Goal: Transaction & Acquisition: Purchase product/service

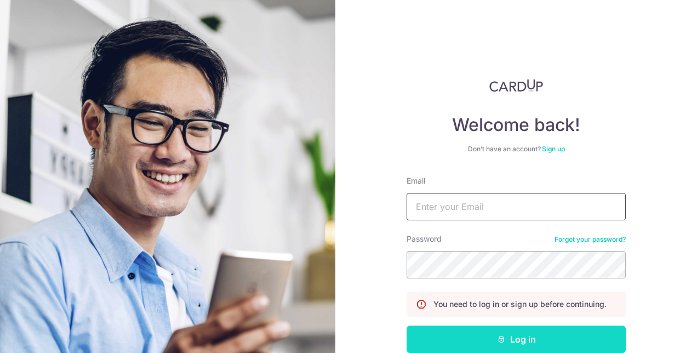
type input "[EMAIL_ADDRESS][DOMAIN_NAME]"
click at [440, 343] on button "Log in" at bounding box center [516, 338] width 219 height 27
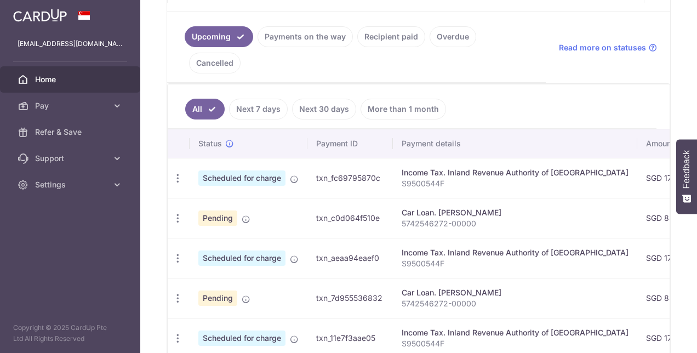
scroll to position [236, 0]
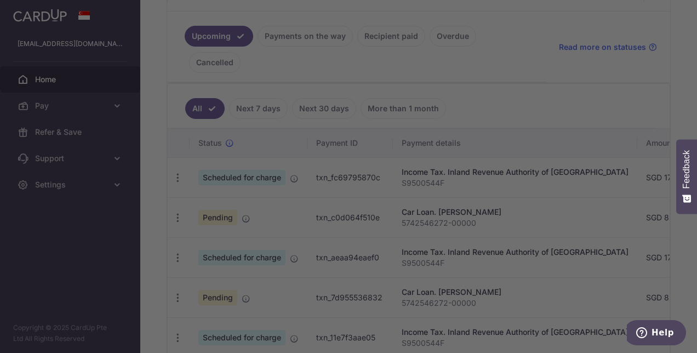
click at [541, 207] on div at bounding box center [352, 178] width 704 height 356
click at [523, 113] on div at bounding box center [352, 178] width 704 height 356
click at [500, 73] on div at bounding box center [352, 178] width 704 height 356
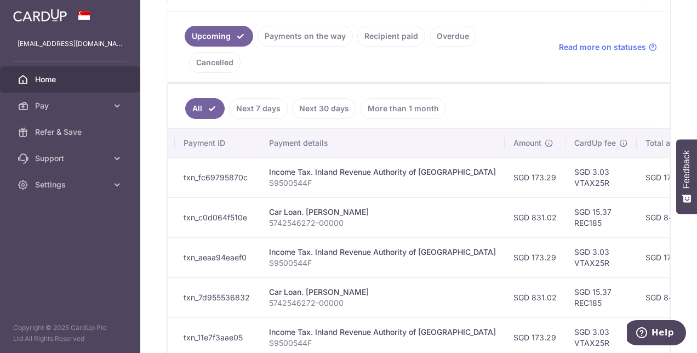
scroll to position [0, 87]
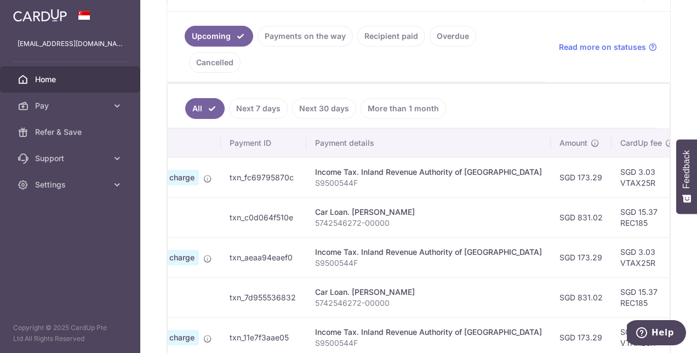
click at [450, 31] on link "Overdue" at bounding box center [453, 36] width 47 height 21
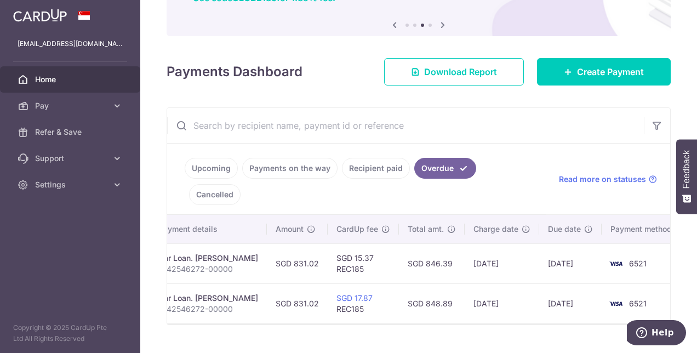
scroll to position [0, 0]
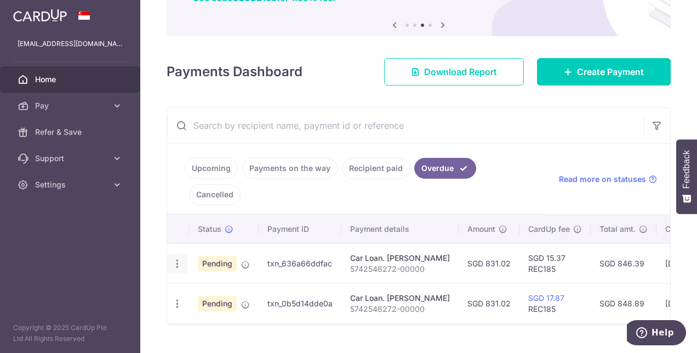
drag, startPoint x: 183, startPoint y: 238, endPoint x: 177, endPoint y: 236, distance: 6.4
click at [177, 254] on div "Update payment Cancel payment Upload doc" at bounding box center [177, 264] width 20 height 20
click at [177, 258] on icon "button" at bounding box center [178, 264] width 12 height 12
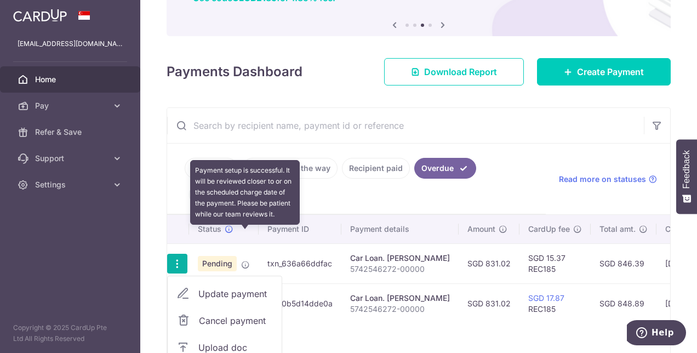
click at [249, 260] on icon at bounding box center [245, 264] width 9 height 9
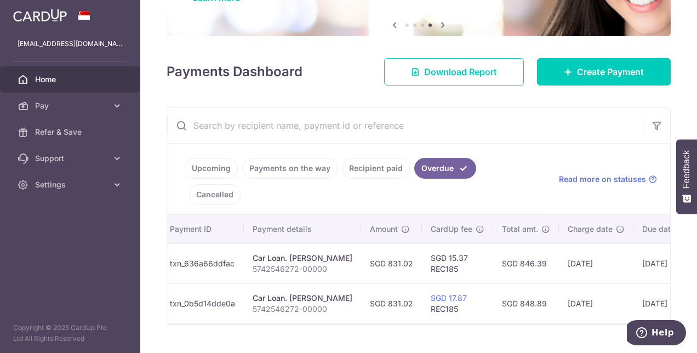
scroll to position [0, 98]
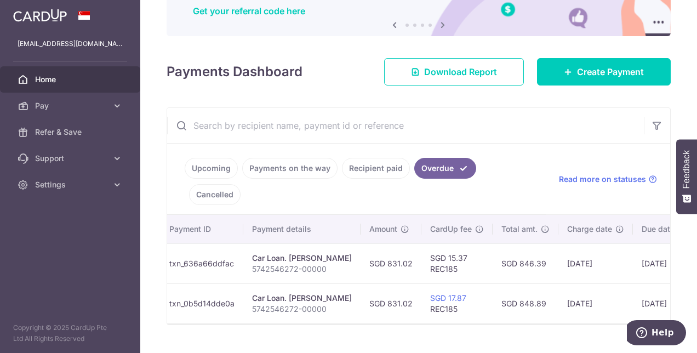
click at [389, 170] on link "Recipient paid" at bounding box center [376, 168] width 68 height 21
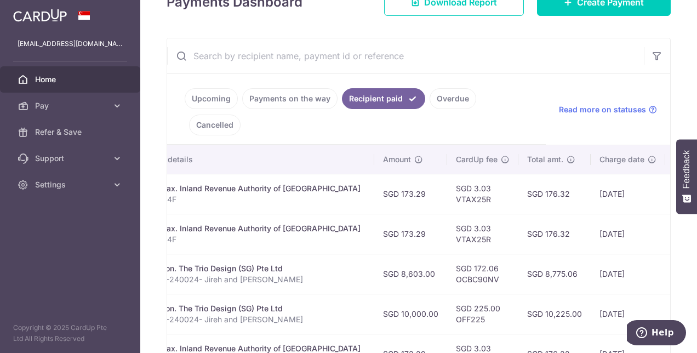
scroll to position [0, 240]
click at [302, 103] on link "Payments on the way" at bounding box center [289, 98] width 95 height 21
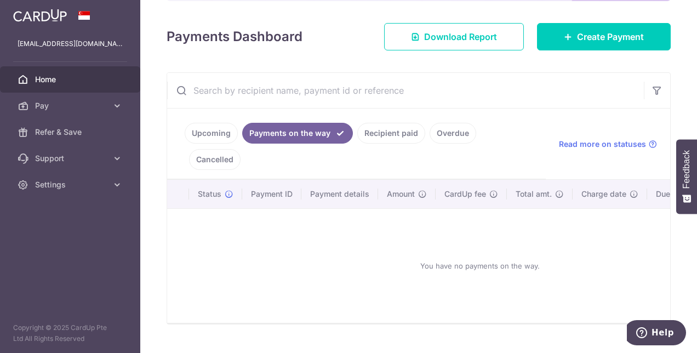
click at [396, 126] on link "Recipient paid" at bounding box center [391, 133] width 68 height 21
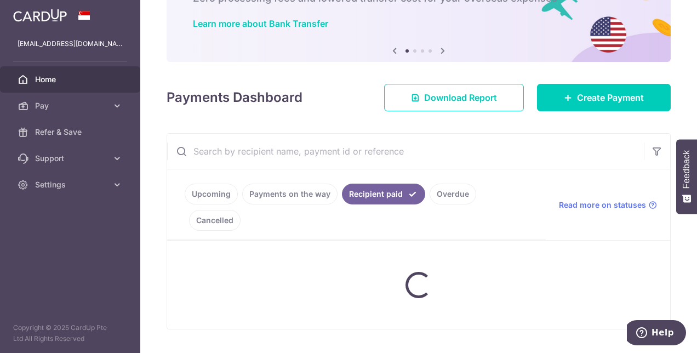
scroll to position [174, 0]
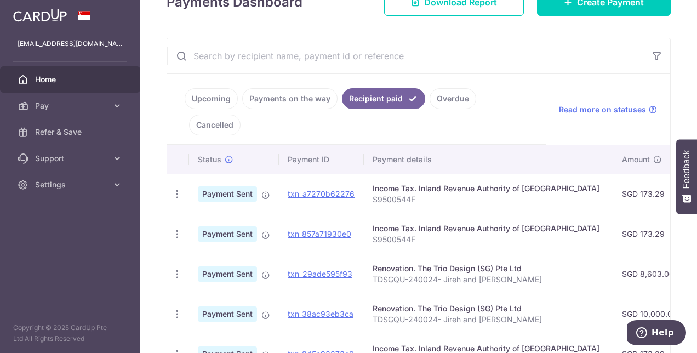
drag, startPoint x: 462, startPoint y: 87, endPoint x: 454, endPoint y: 92, distance: 9.6
click at [454, 92] on ul "Upcoming Payments on the way Recipient paid Overdue Cancelled" at bounding box center [356, 109] width 379 height 71
click at [454, 92] on link "Overdue" at bounding box center [453, 98] width 47 height 21
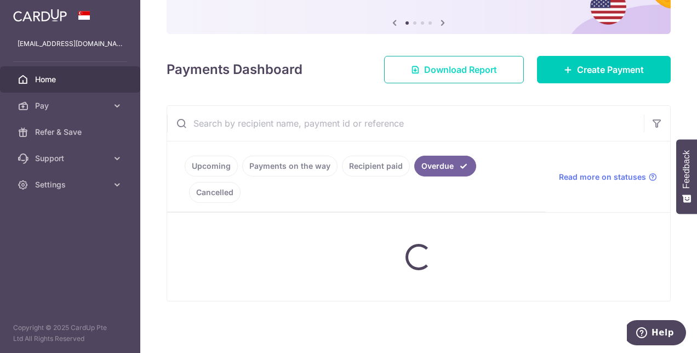
scroll to position [78, 0]
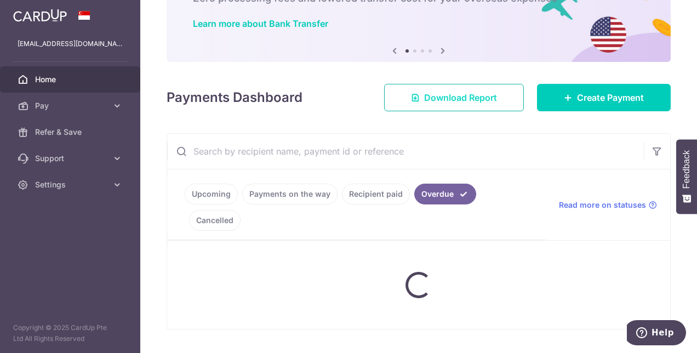
click at [454, 92] on span "Download Report" at bounding box center [460, 97] width 73 height 13
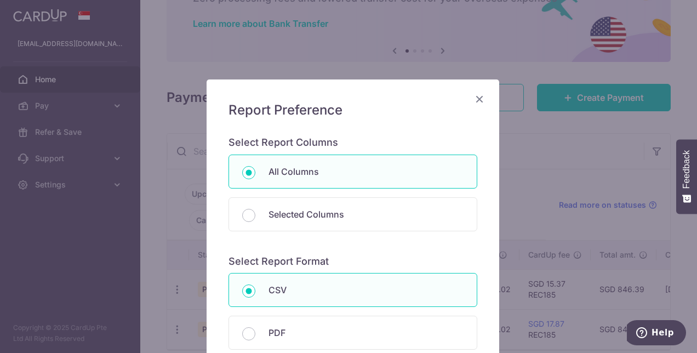
click at [482, 94] on div "Report Preference Select Report Columns All Columns Selected Columns Payment Id…" at bounding box center [353, 244] width 293 height 330
click at [478, 92] on icon "Close" at bounding box center [479, 99] width 13 height 14
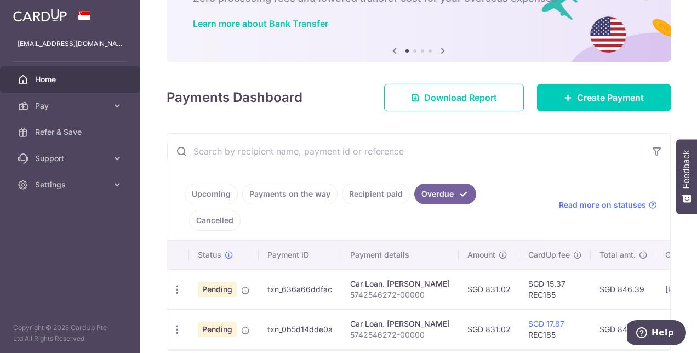
click at [241, 210] on link "Cancelled" at bounding box center [215, 220] width 52 height 21
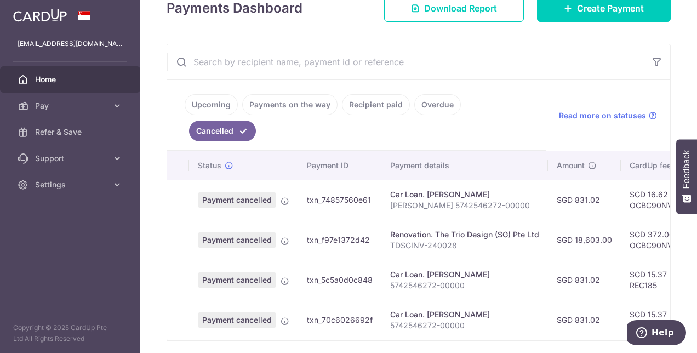
scroll to position [168, 0]
click at [216, 104] on link "Upcoming" at bounding box center [211, 104] width 53 height 21
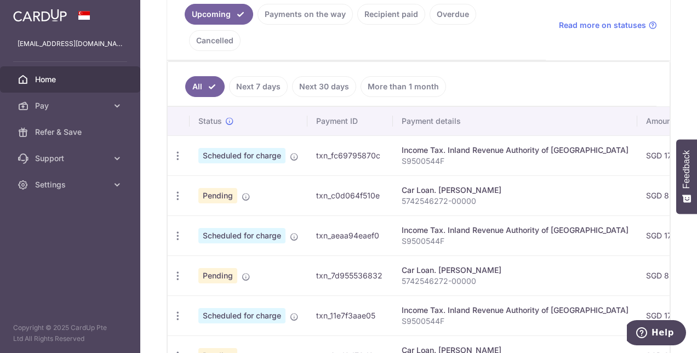
scroll to position [259, 0]
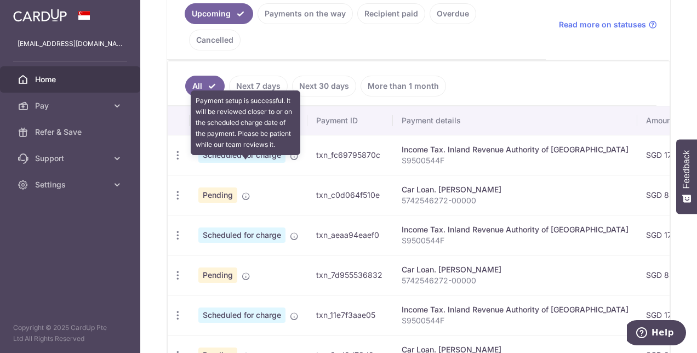
click at [243, 192] on icon at bounding box center [246, 196] width 9 height 9
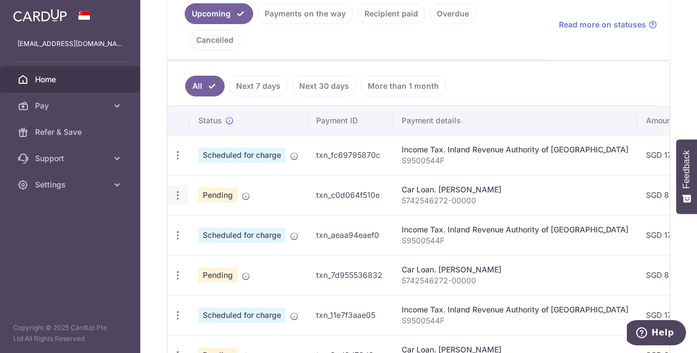
click at [183, 185] on div "Update payment Cancel payment Upload doc" at bounding box center [178, 195] width 20 height 20
click at [180, 161] on icon "button" at bounding box center [178, 156] width 12 height 12
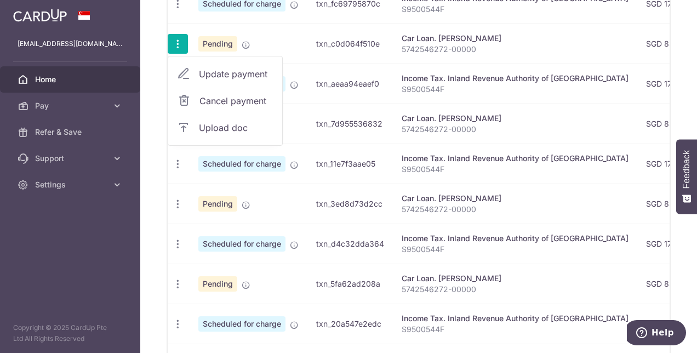
scroll to position [494, 0]
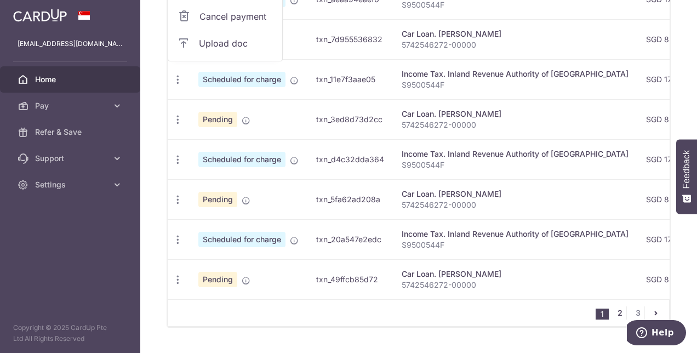
click at [613, 306] on link "2" at bounding box center [619, 312] width 13 height 13
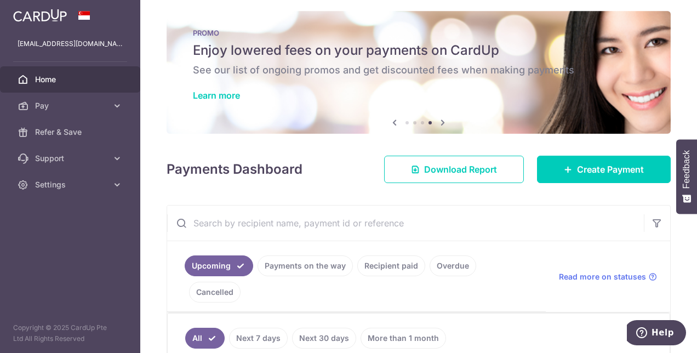
scroll to position [0, 0]
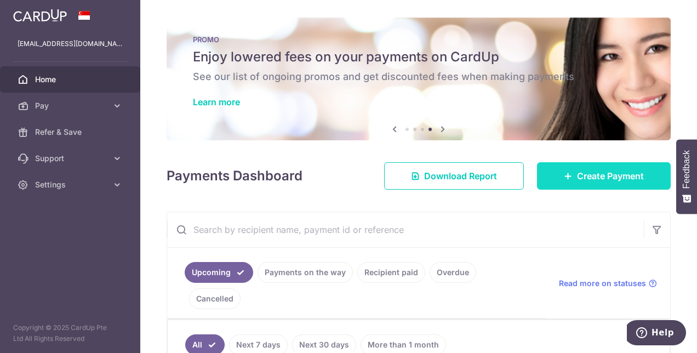
click at [565, 187] on link "Create Payment" at bounding box center [604, 175] width 134 height 27
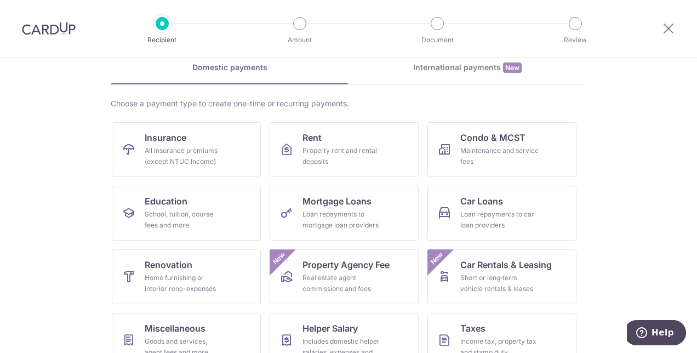
scroll to position [137, 0]
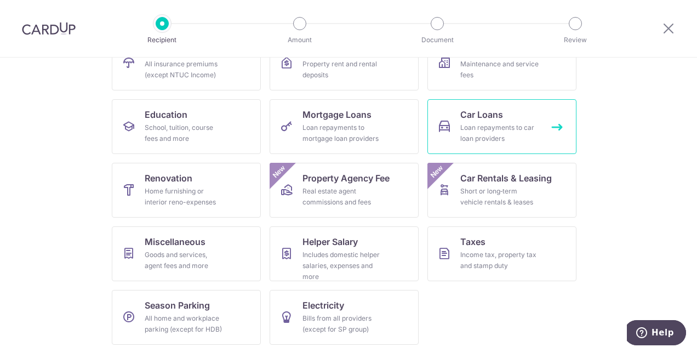
click at [492, 135] on div "Loan repayments to car loan providers" at bounding box center [499, 133] width 79 height 22
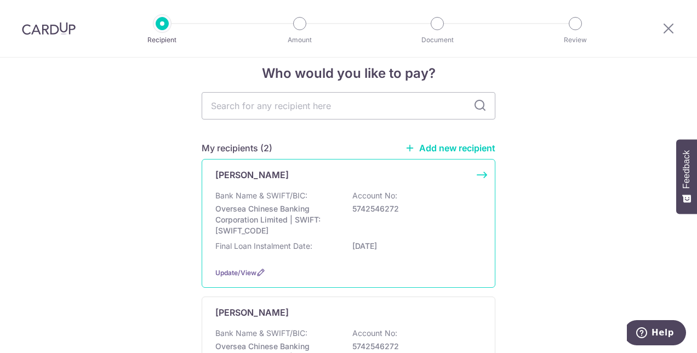
scroll to position [15, 0]
click at [444, 192] on div "Bank Name & SWIFT/BIC: Oversea Chinese Banking Corporation Limited | SWIFT: OCB…" at bounding box center [348, 214] width 266 height 46
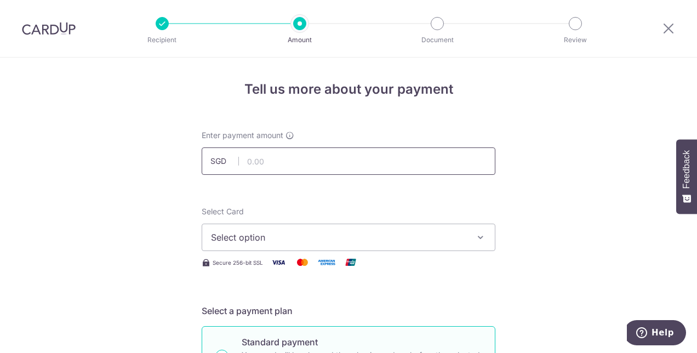
click at [354, 163] on input "text" at bounding box center [349, 160] width 294 height 27
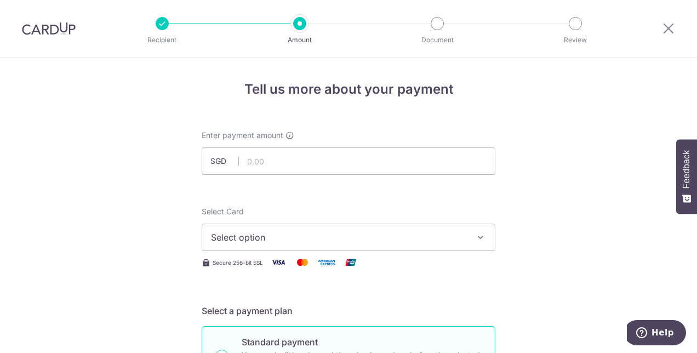
scroll to position [0, 0]
click at [392, 151] on input "text" at bounding box center [349, 160] width 294 height 27
type input "831.02"
click at [262, 246] on button "Select option" at bounding box center [349, 237] width 294 height 27
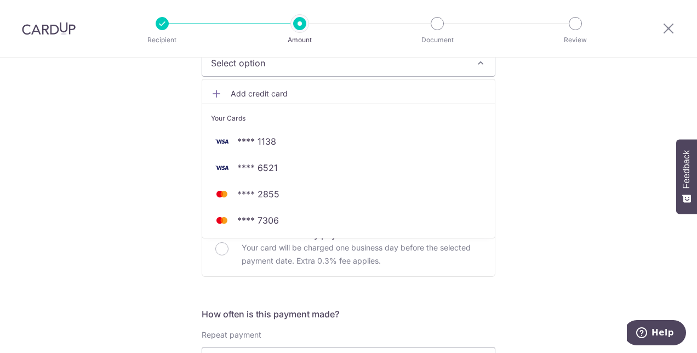
scroll to position [178, 0]
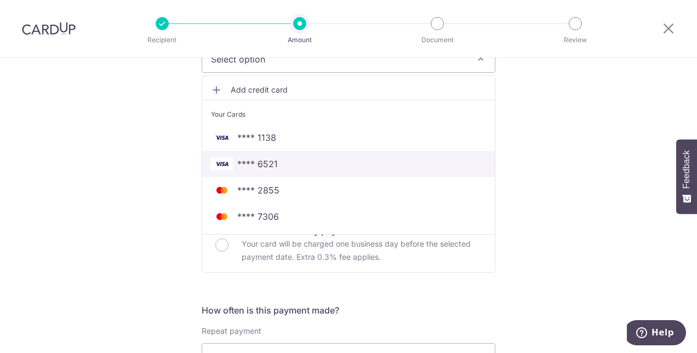
click at [259, 164] on span "**** 6521" at bounding box center [257, 163] width 41 height 13
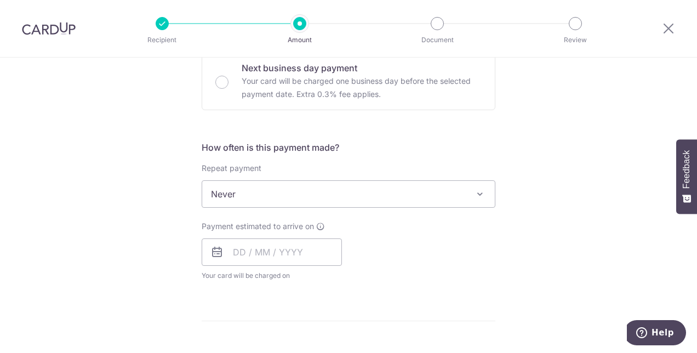
scroll to position [345, 0]
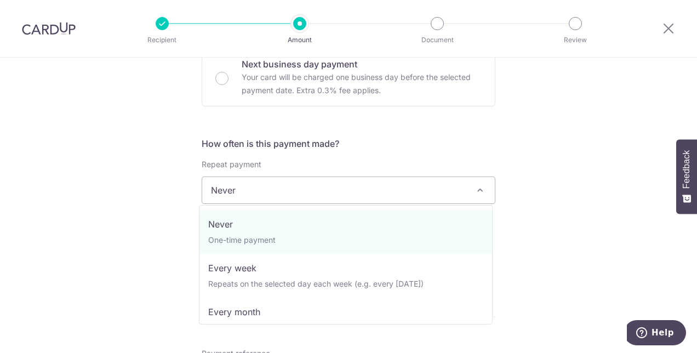
click at [313, 189] on span "Never" at bounding box center [348, 190] width 293 height 26
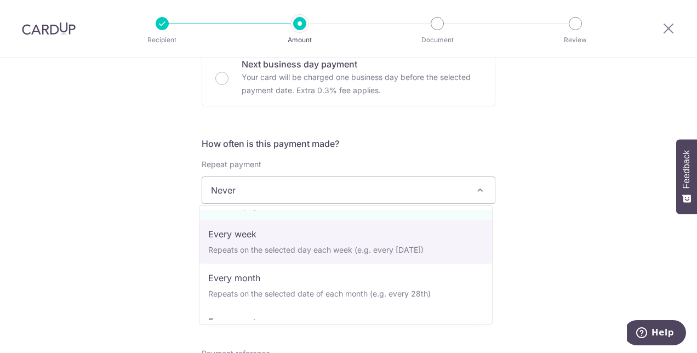
scroll to position [36, 0]
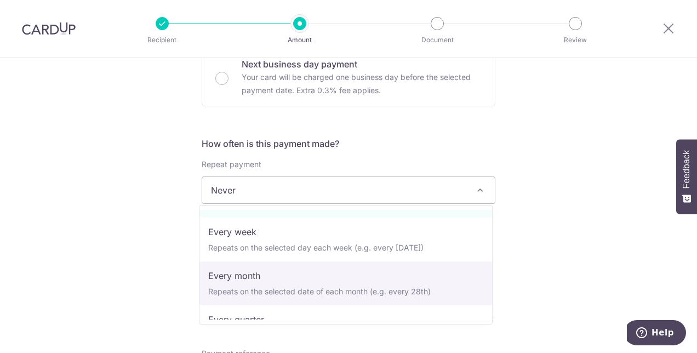
select select "3"
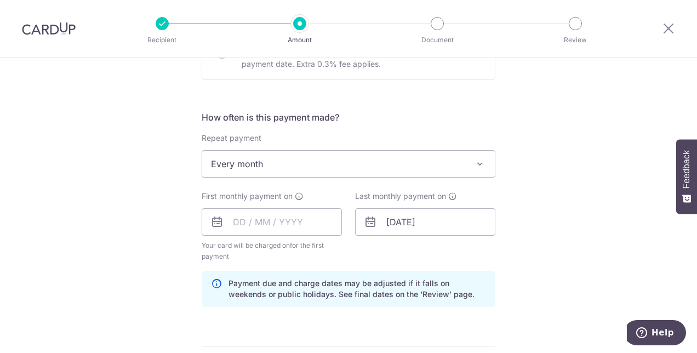
scroll to position [372, 0]
click at [285, 235] on div "First monthly payment on Your card will be charged on for the first payment * I…" at bounding box center [272, 225] width 140 height 71
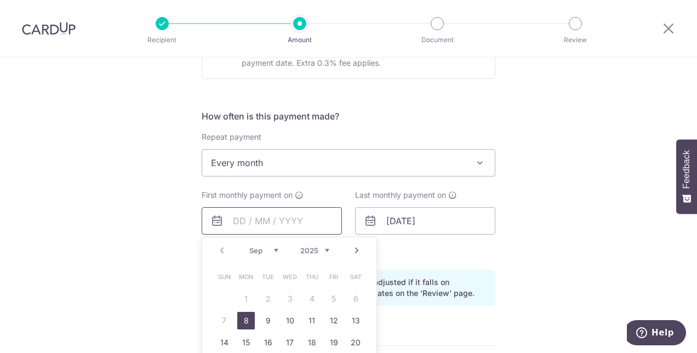
click at [291, 229] on input "text" at bounding box center [272, 220] width 140 height 27
click at [245, 315] on link "8" at bounding box center [246, 321] width 18 height 18
type input "08/09/2025"
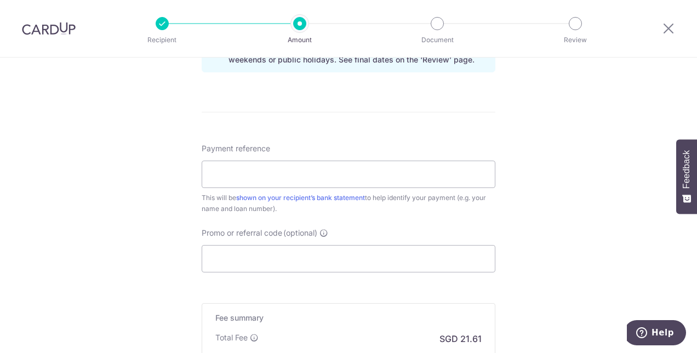
scroll to position [606, 0]
click at [348, 173] on input "Payment reference" at bounding box center [349, 173] width 294 height 27
click at [404, 151] on div "Payment reference This will be shown on your recipient’s bank statement to help…" at bounding box center [349, 177] width 294 height 71
click at [346, 197] on link "shown on your recipient’s bank statement" at bounding box center [300, 197] width 129 height 8
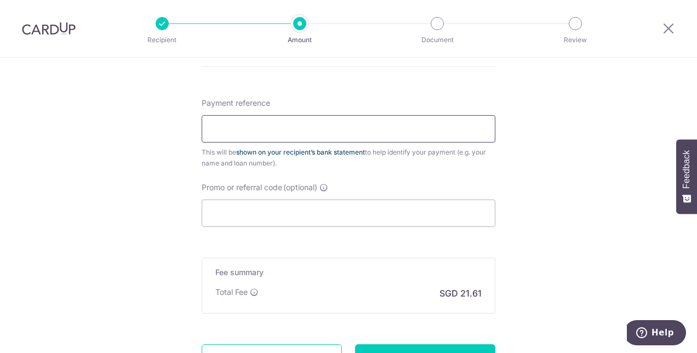
scroll to position [653, 0]
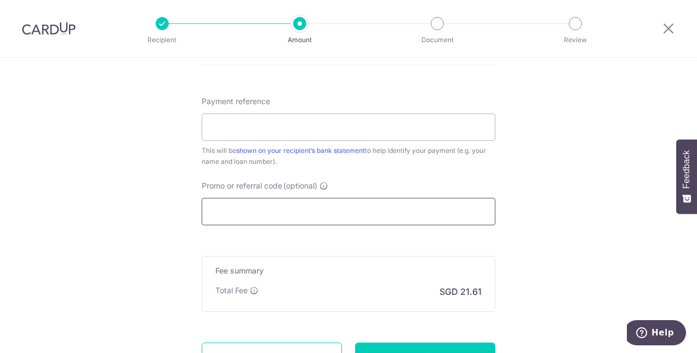
click at [249, 210] on input "Promo or referral code (optional)" at bounding box center [349, 211] width 294 height 27
paste input "3HOME25R"
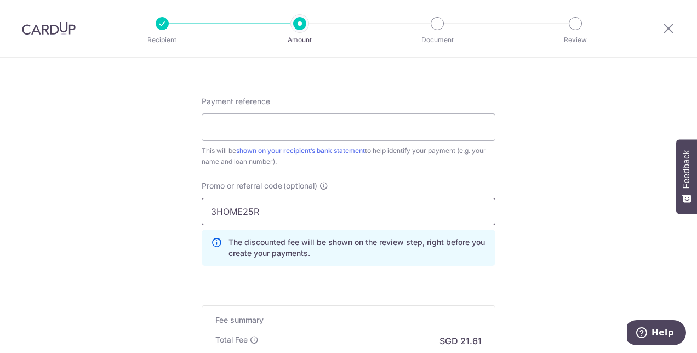
type input "3HOME25R"
click at [290, 105] on div "Payment reference This will be shown on your recipient’s bank statement to help…" at bounding box center [349, 131] width 294 height 71
click at [282, 113] on input "Payment reference" at bounding box center [349, 126] width 294 height 27
click at [346, 125] on input "Payment reference" at bounding box center [349, 126] width 294 height 27
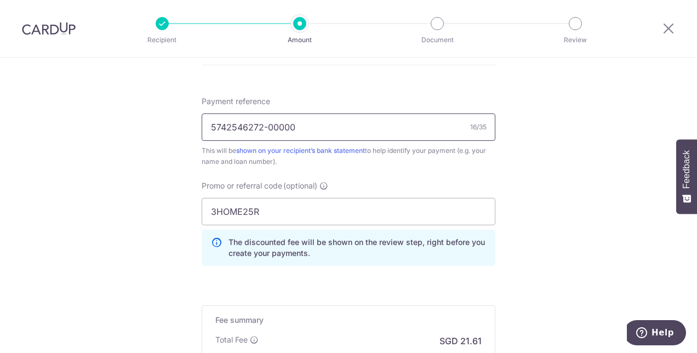
scroll to position [798, 0]
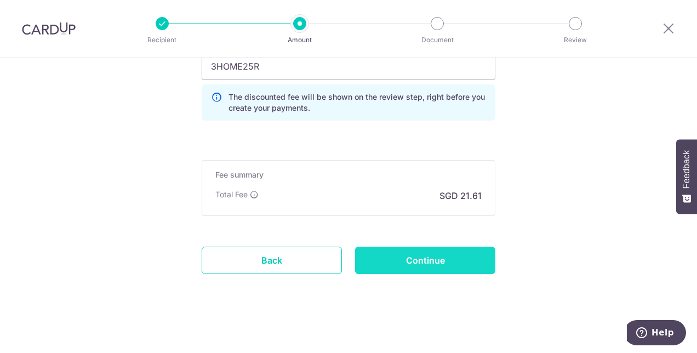
type input "5742546272-00000"
click at [419, 257] on input "Continue" at bounding box center [425, 260] width 140 height 27
type input "Create Schedule"
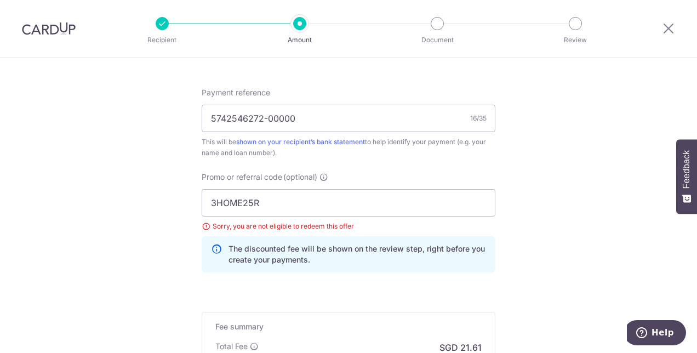
scroll to position [637, 0]
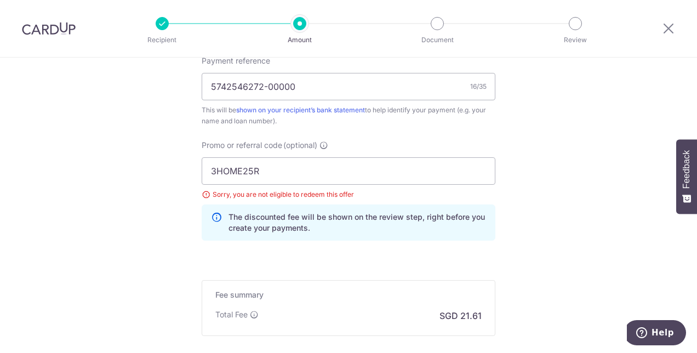
click at [355, 186] on div "3HOME25R Sorry, you are not eligible to redeem this offer The discounted fee wi…" at bounding box center [349, 198] width 294 height 83
click at [361, 181] on input "3HOME25R" at bounding box center [349, 170] width 294 height 27
drag, startPoint x: 263, startPoint y: 176, endPoint x: 170, endPoint y: 151, distance: 96.0
paste input "MORE:"
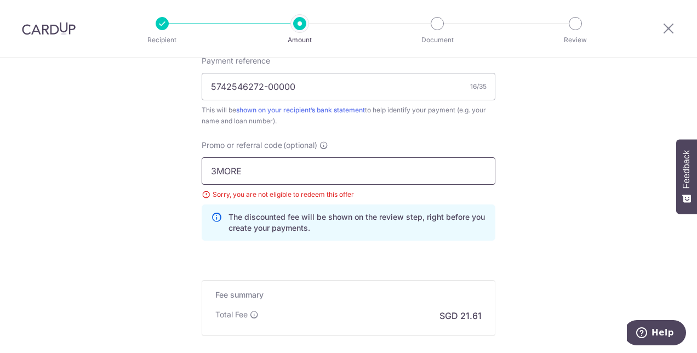
scroll to position [758, 0]
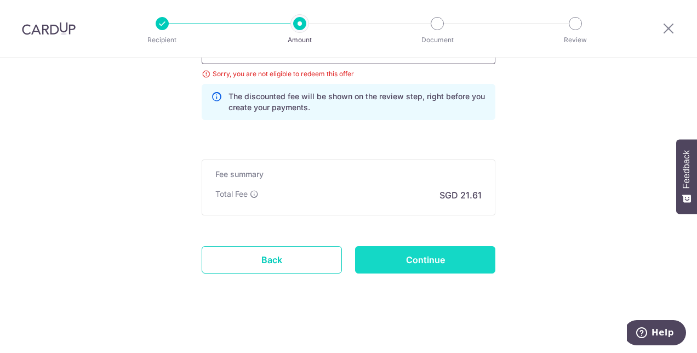
type input "3MORE"
click at [402, 264] on input "Continue" at bounding box center [425, 259] width 140 height 27
type input "Update Schedule"
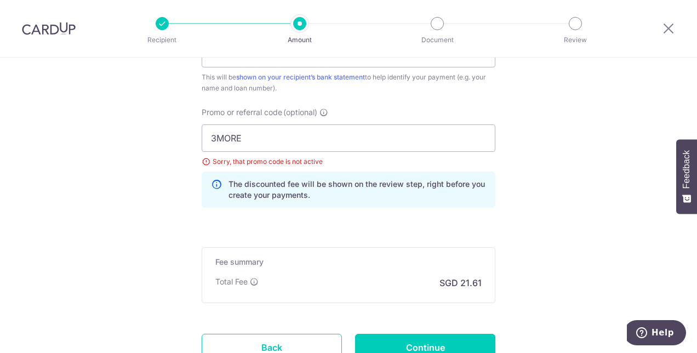
scroll to position [669, 0]
drag, startPoint x: 305, startPoint y: 122, endPoint x: 282, endPoint y: 129, distance: 24.8
click at [282, 129] on div "Promo or referral code (optional) 3MORE Sorry, that promo code is not active Th…" at bounding box center [349, 158] width 294 height 101
drag, startPoint x: 282, startPoint y: 129, endPoint x: 163, endPoint y: 124, distance: 118.5
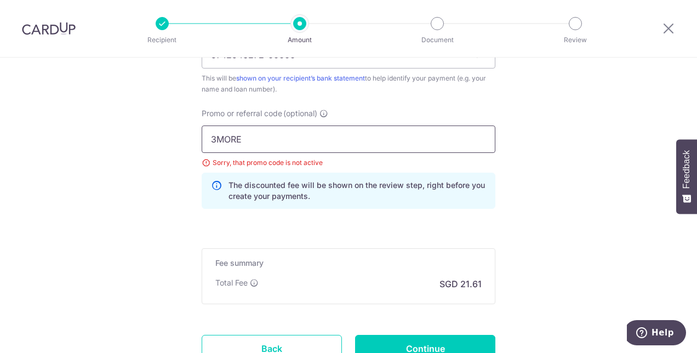
paste input "REC185"
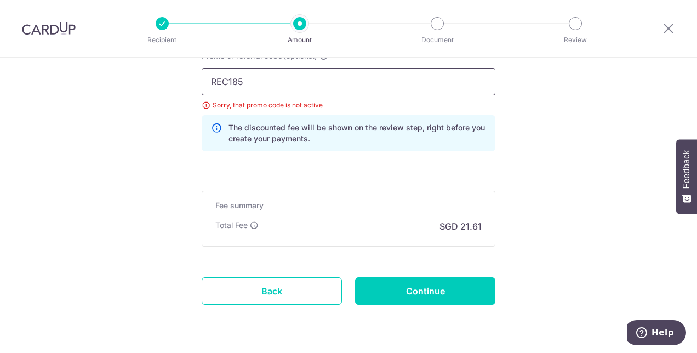
scroll to position [739, 0]
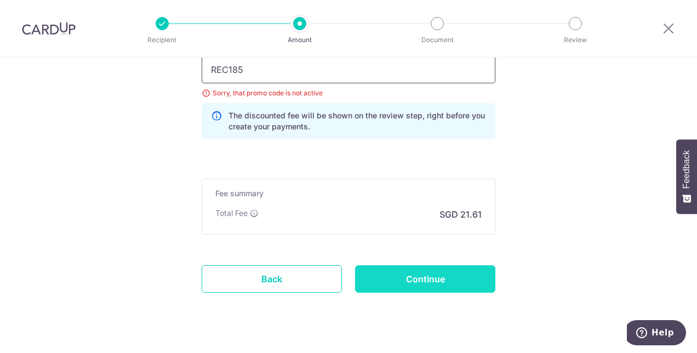
type input "REC185"
click at [420, 279] on input "Continue" at bounding box center [425, 278] width 140 height 27
type input "Update Schedule"
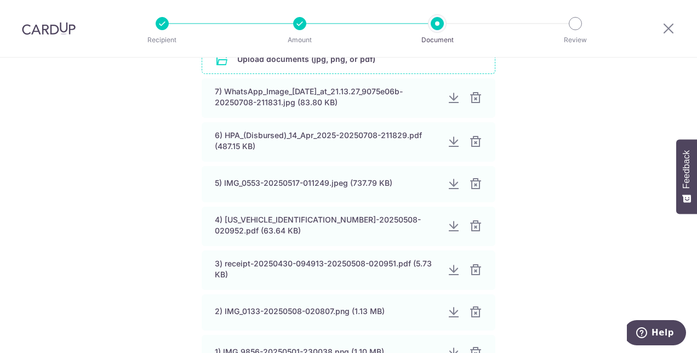
scroll to position [370, 0]
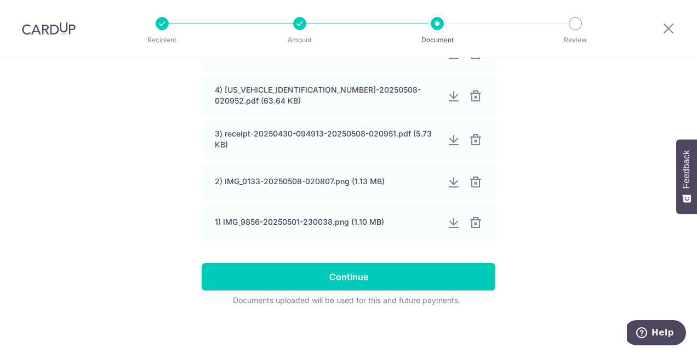
click at [375, 256] on form "Your supporting documents will enable us to approve your payments smoothly! Ple…" at bounding box center [349, 33] width 294 height 546
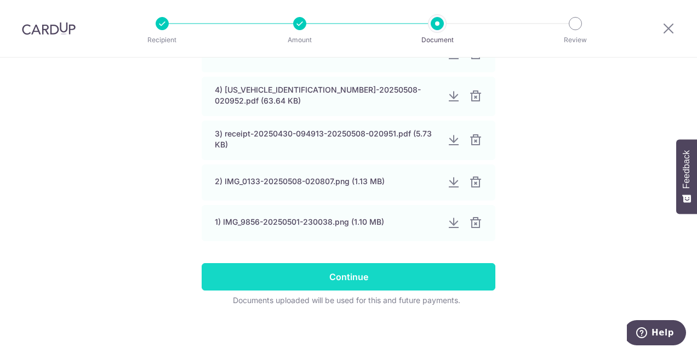
click at [364, 263] on input "Continue" at bounding box center [349, 276] width 294 height 27
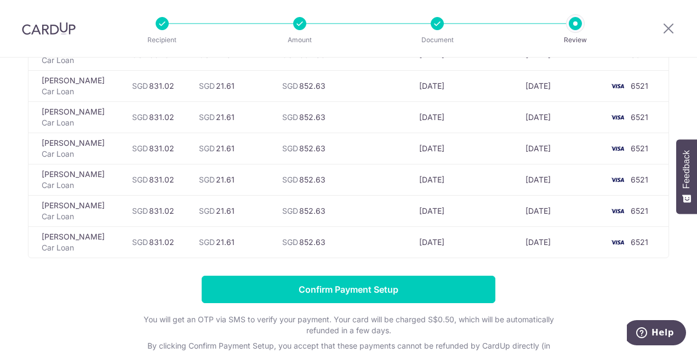
scroll to position [617, 0]
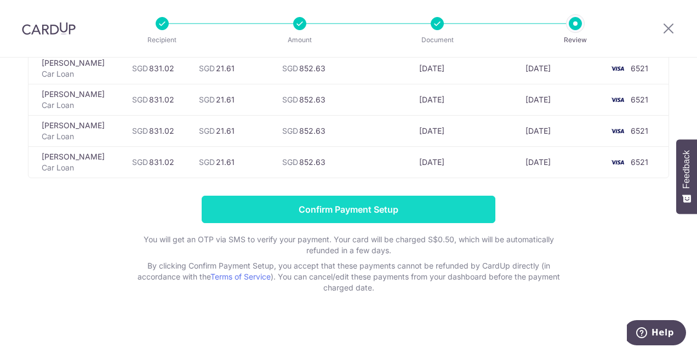
click at [428, 198] on input "Confirm Payment Setup" at bounding box center [349, 209] width 294 height 27
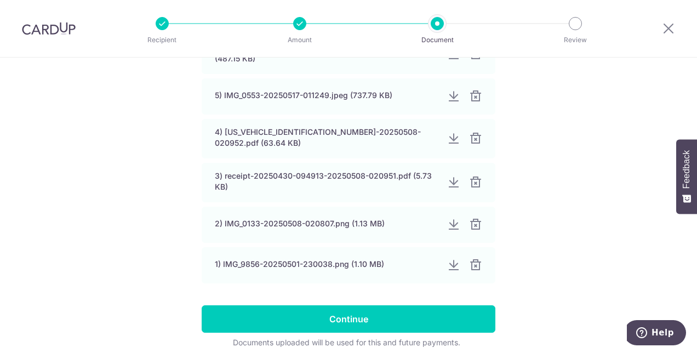
scroll to position [370, 0]
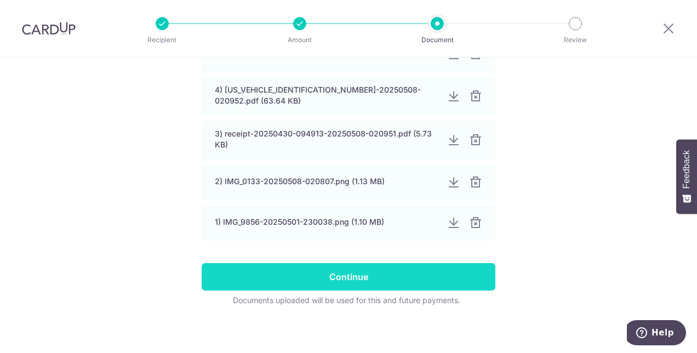
click at [251, 265] on input "Continue" at bounding box center [349, 276] width 294 height 27
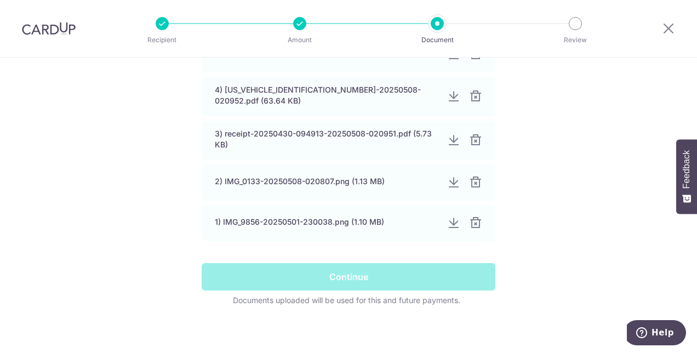
scroll to position [0, 0]
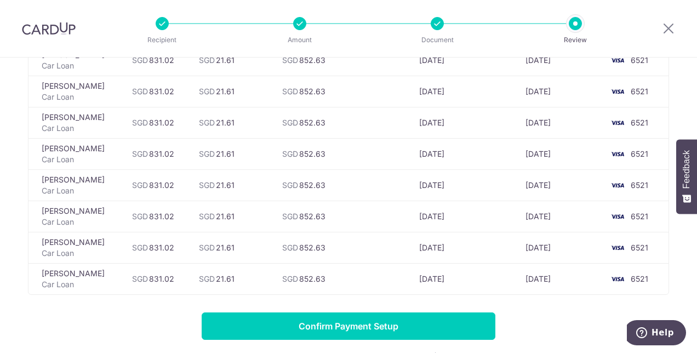
scroll to position [501, 0]
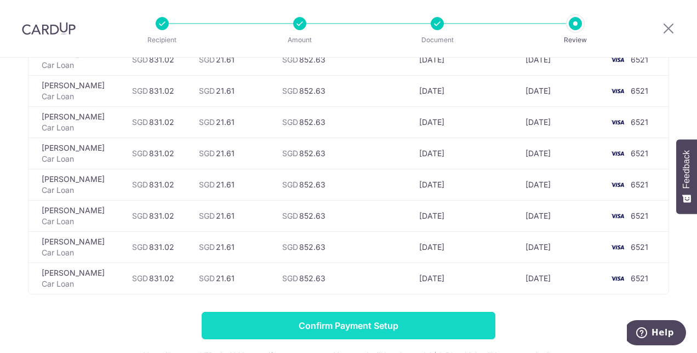
click at [329, 315] on input "Confirm Payment Setup" at bounding box center [349, 325] width 294 height 27
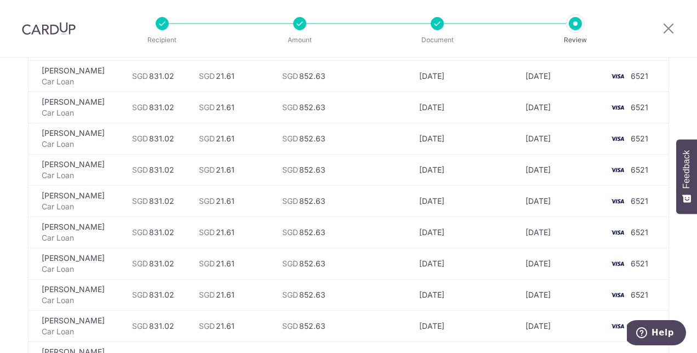
scroll to position [196, 0]
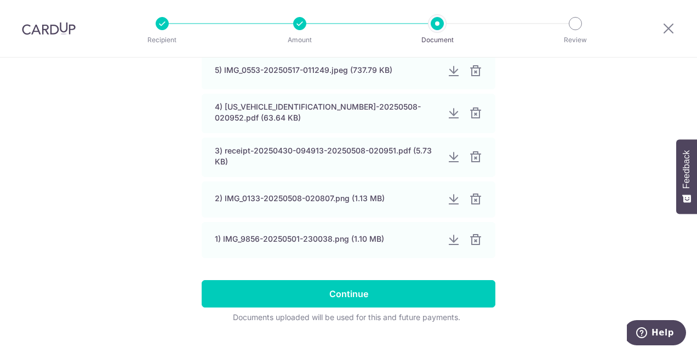
scroll to position [355, 0]
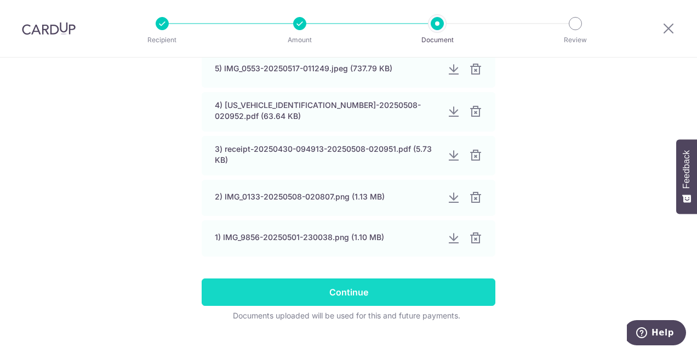
click at [269, 284] on input "Continue" at bounding box center [349, 291] width 294 height 27
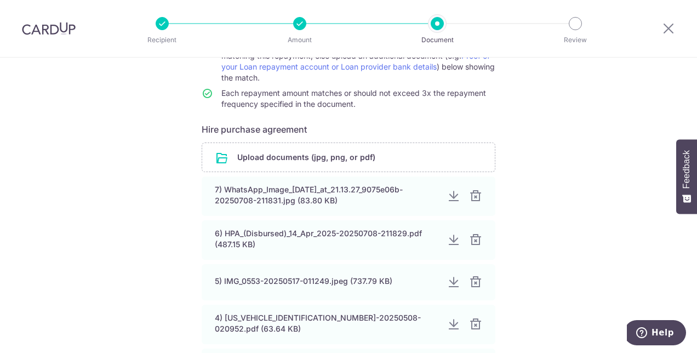
scroll to position [145, 0]
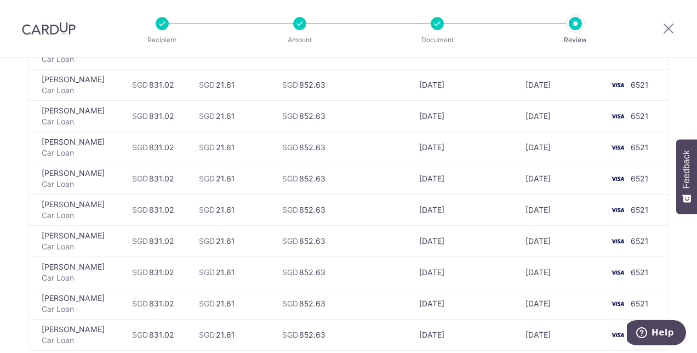
scroll to position [617, 0]
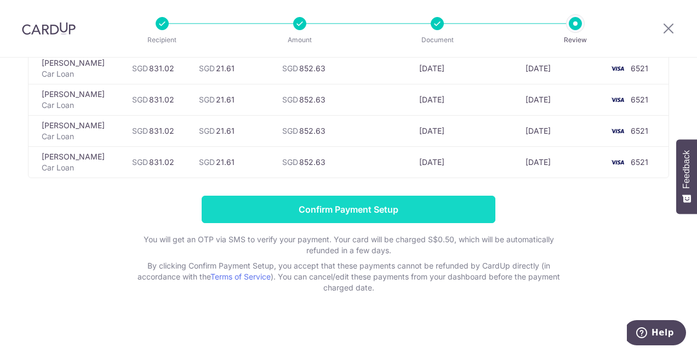
click at [309, 199] on input "Confirm Payment Setup" at bounding box center [349, 209] width 294 height 27
